Goal: Transaction & Acquisition: Subscribe to service/newsletter

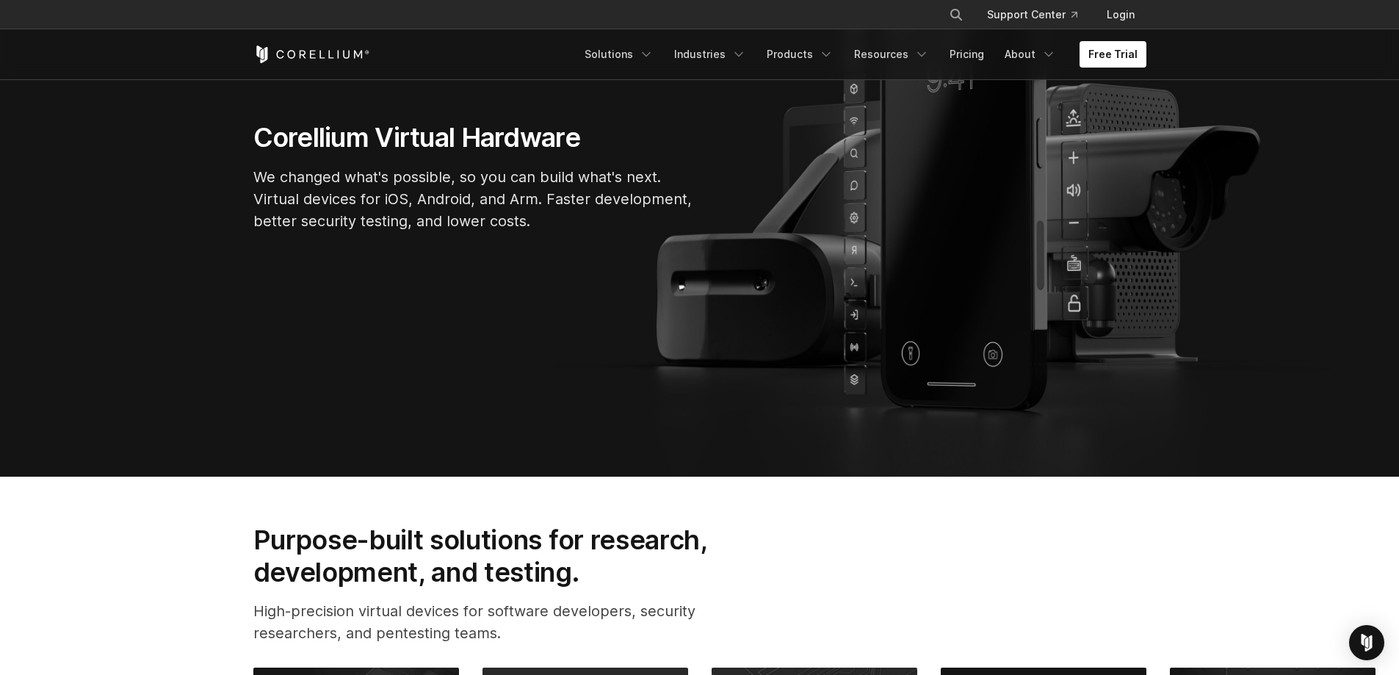
scroll to position [220, 0]
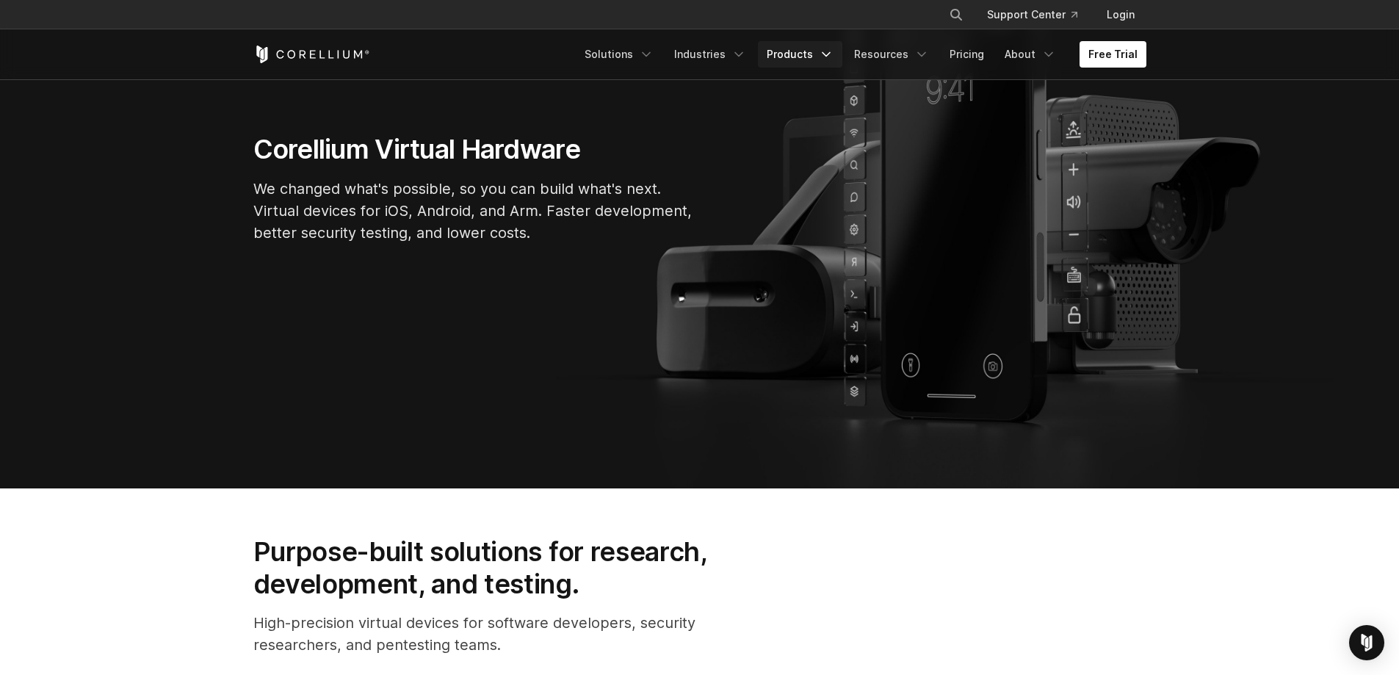
click at [811, 60] on link "Products" at bounding box center [800, 54] width 84 height 26
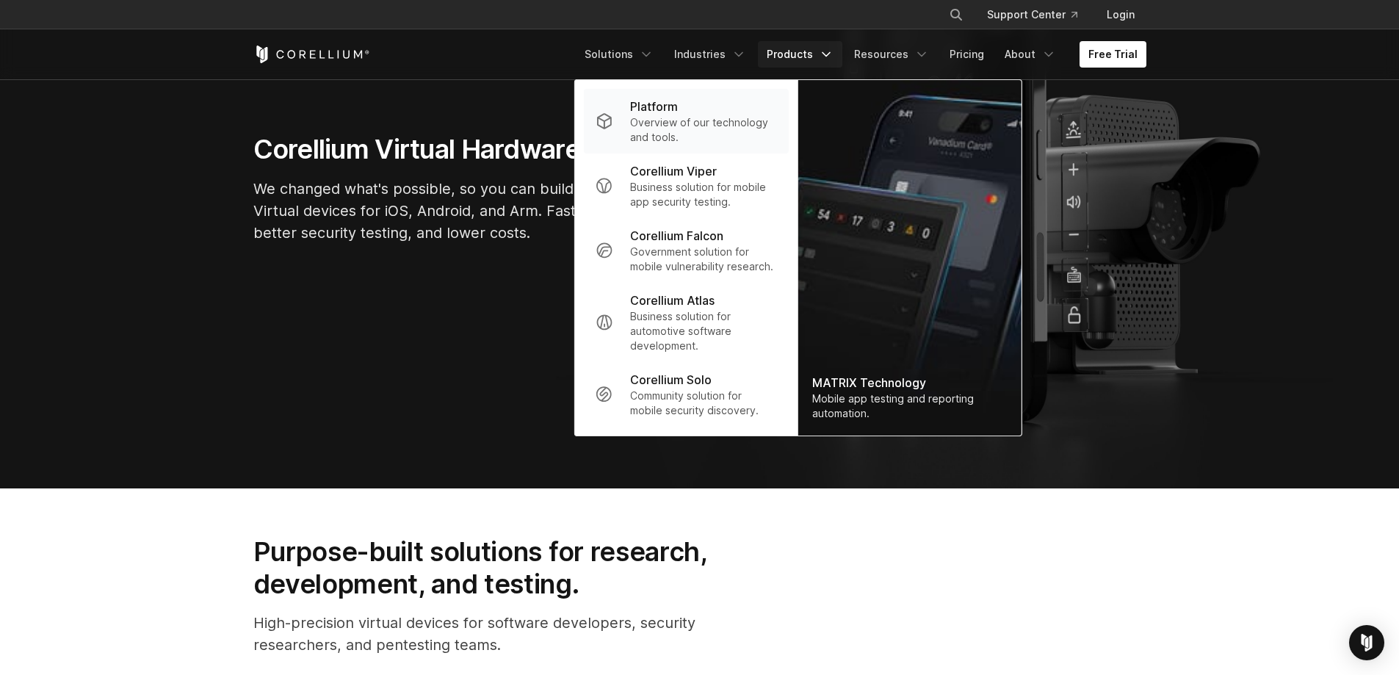
click at [723, 134] on p "Overview of our technology and tools." at bounding box center [703, 129] width 146 height 29
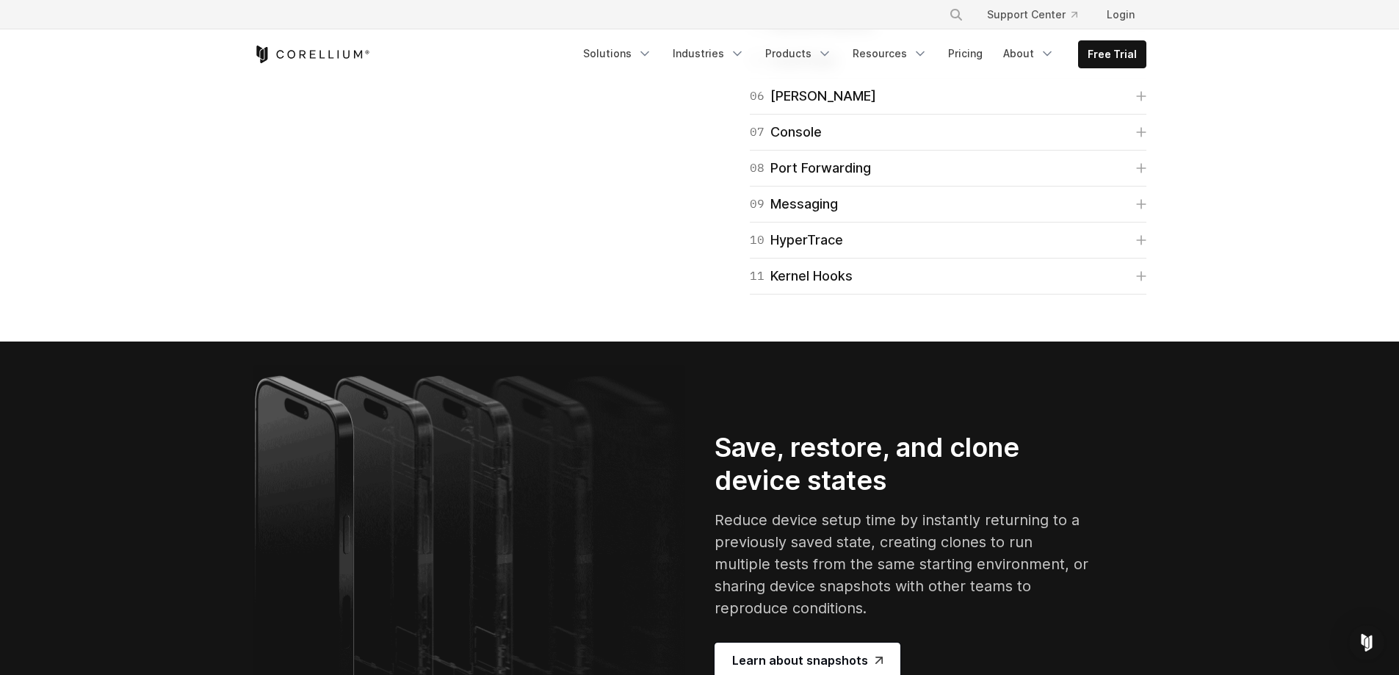
scroll to position [2570, 0]
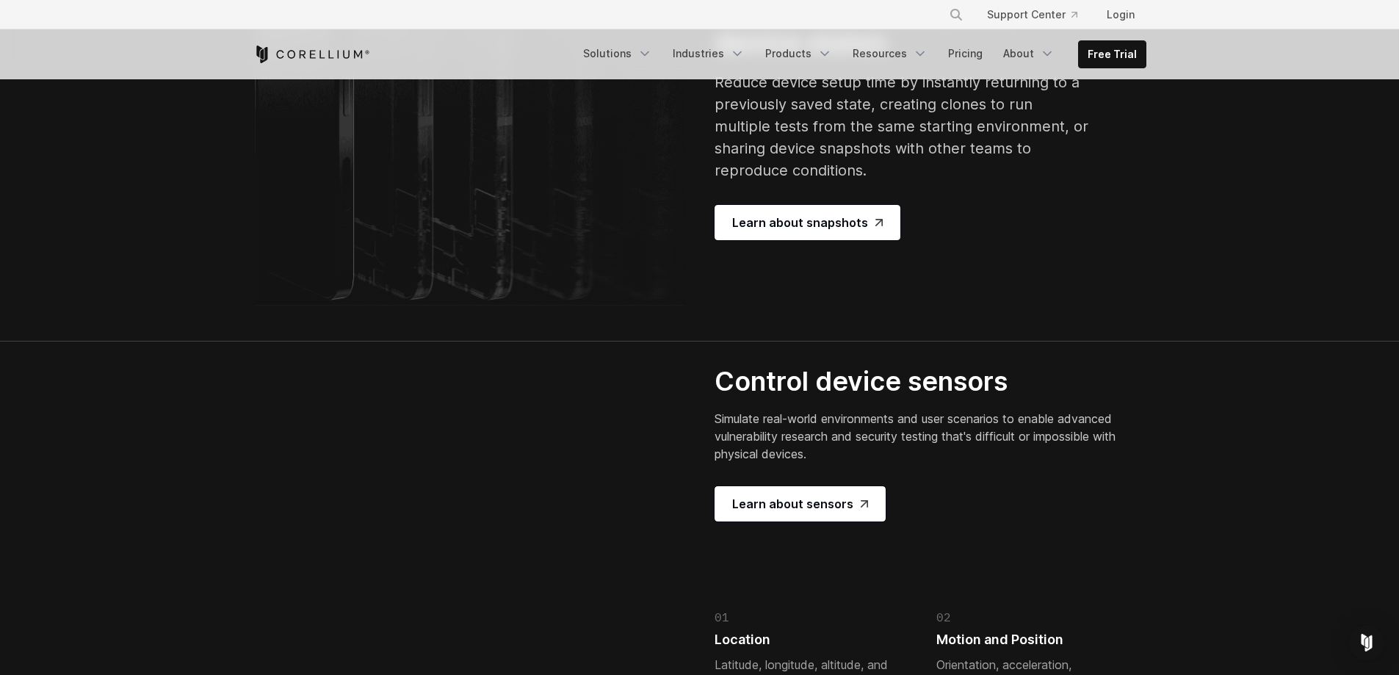
scroll to position [2937, 0]
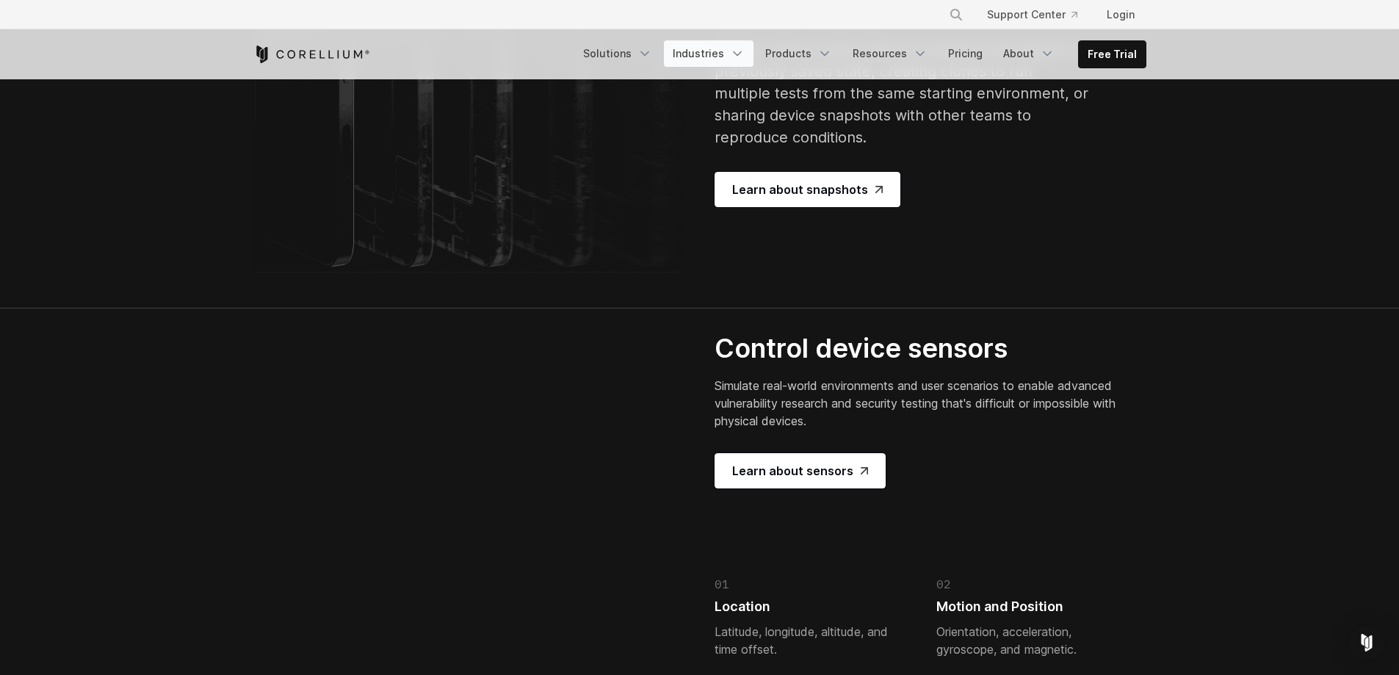
click at [729, 57] on link "Industries" at bounding box center [709, 53] width 90 height 26
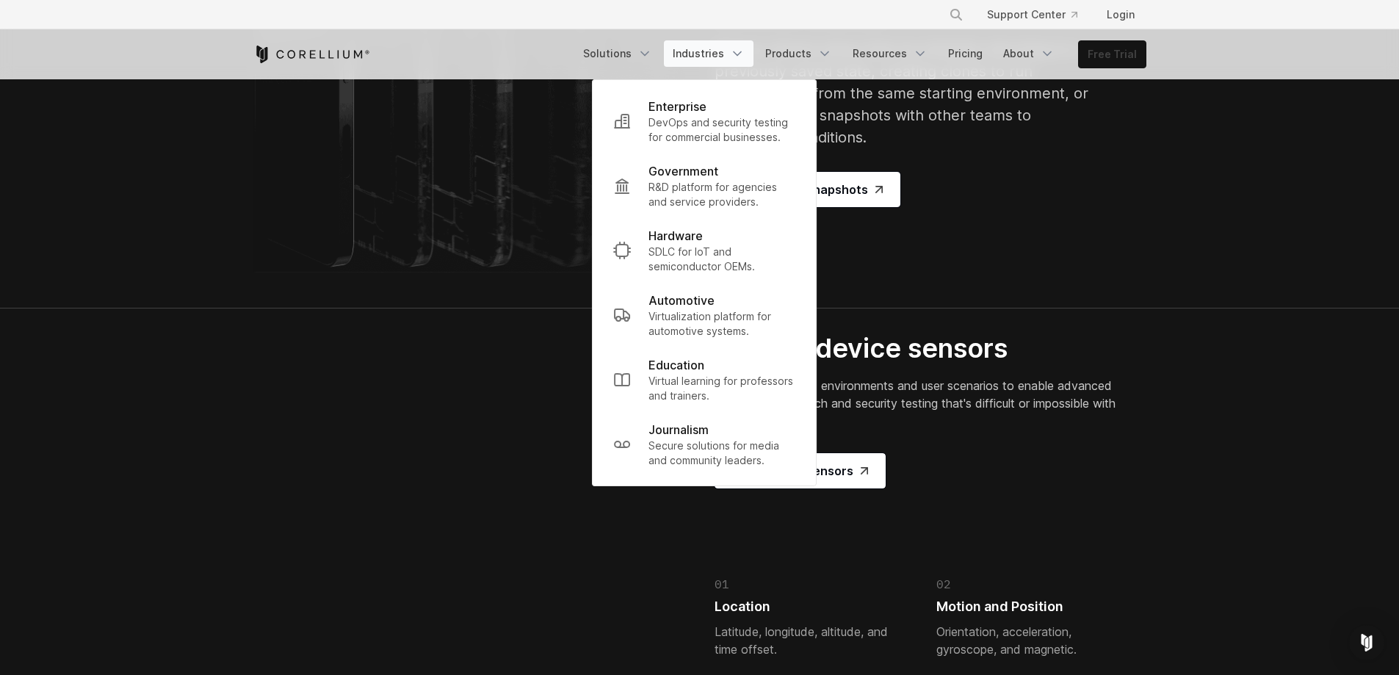
click at [1098, 65] on link "Free Trial" at bounding box center [1112, 54] width 67 height 26
